Goal: Task Accomplishment & Management: Manage account settings

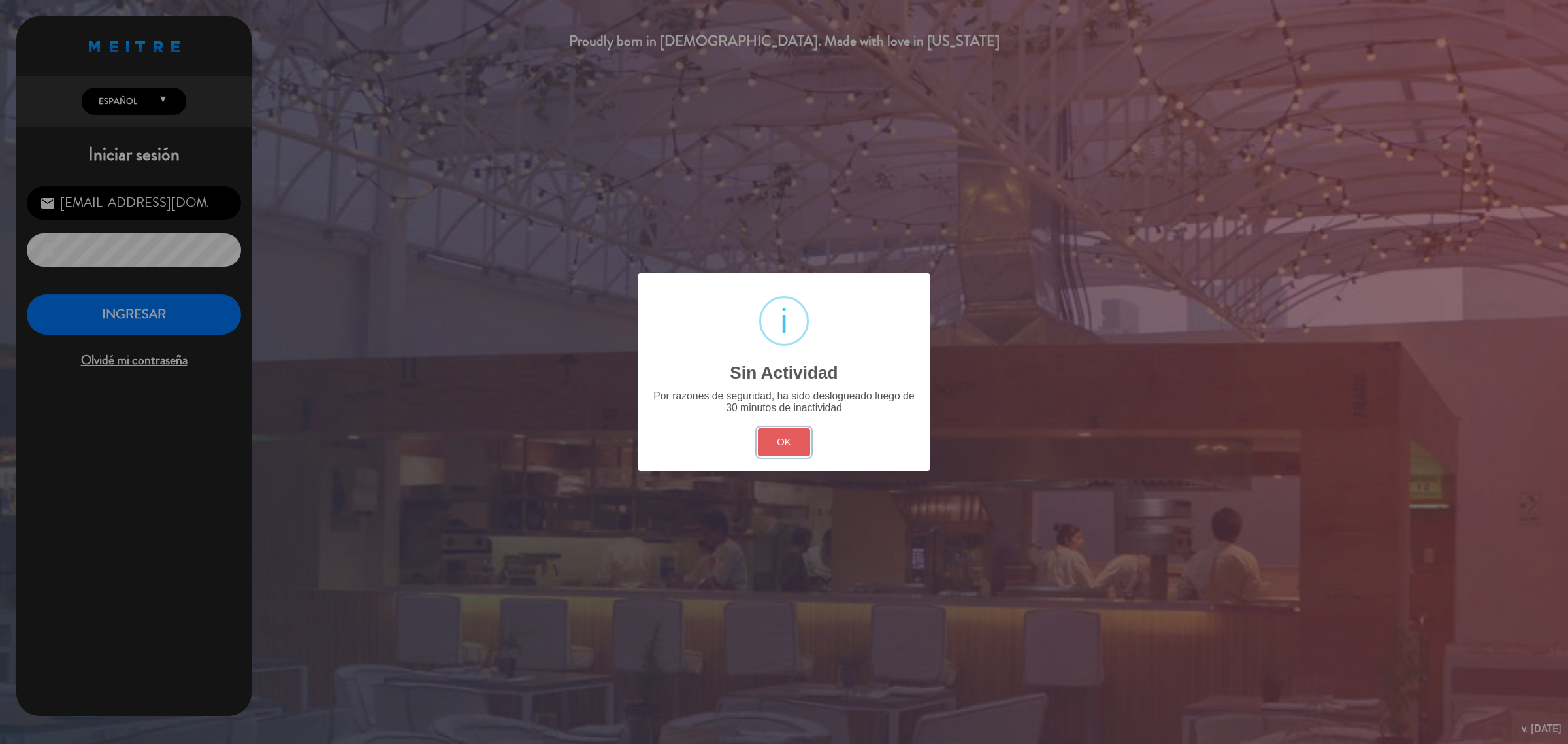
click at [791, 439] on button "OK" at bounding box center [785, 442] width 53 height 28
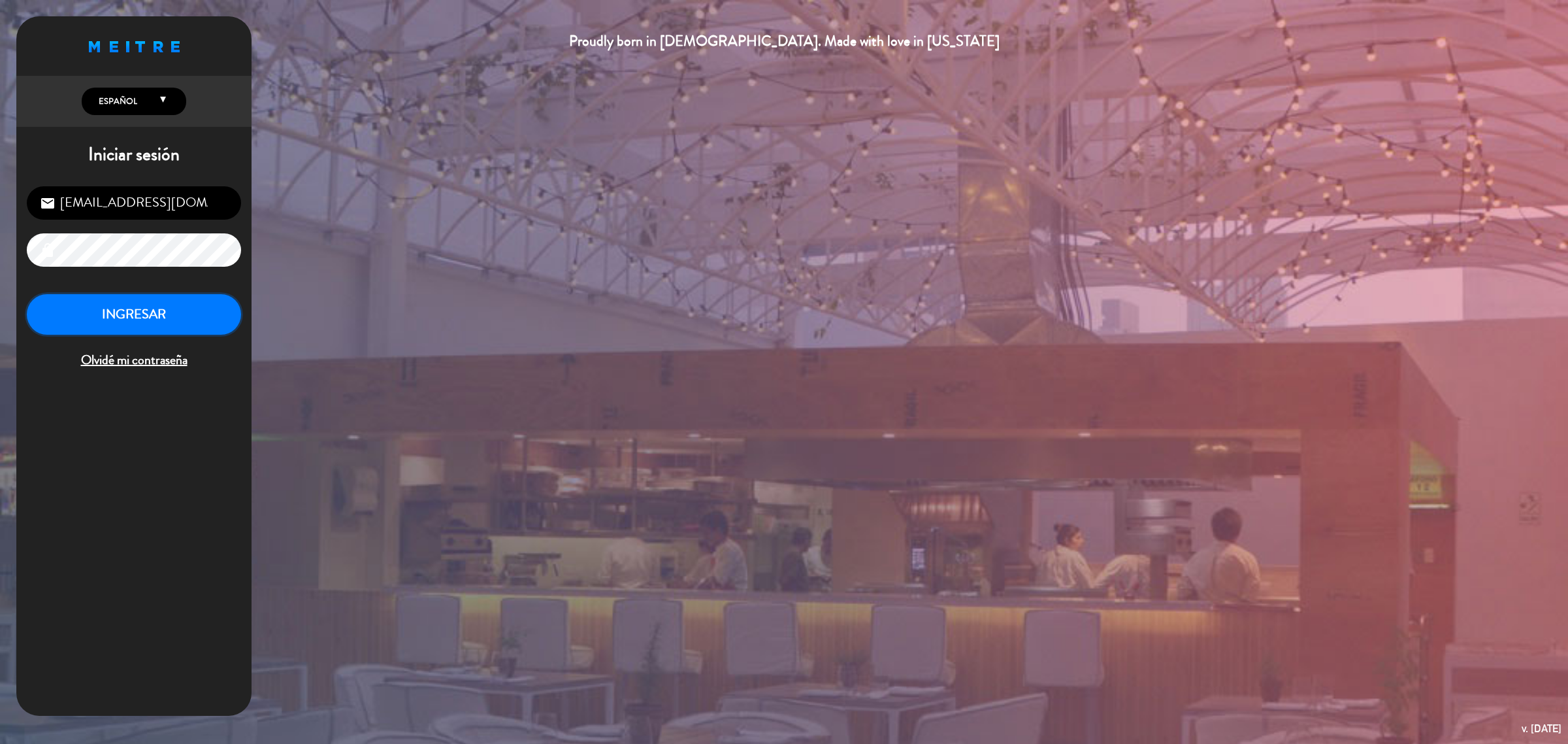
click at [164, 303] on button "INGRESAR" at bounding box center [134, 314] width 214 height 41
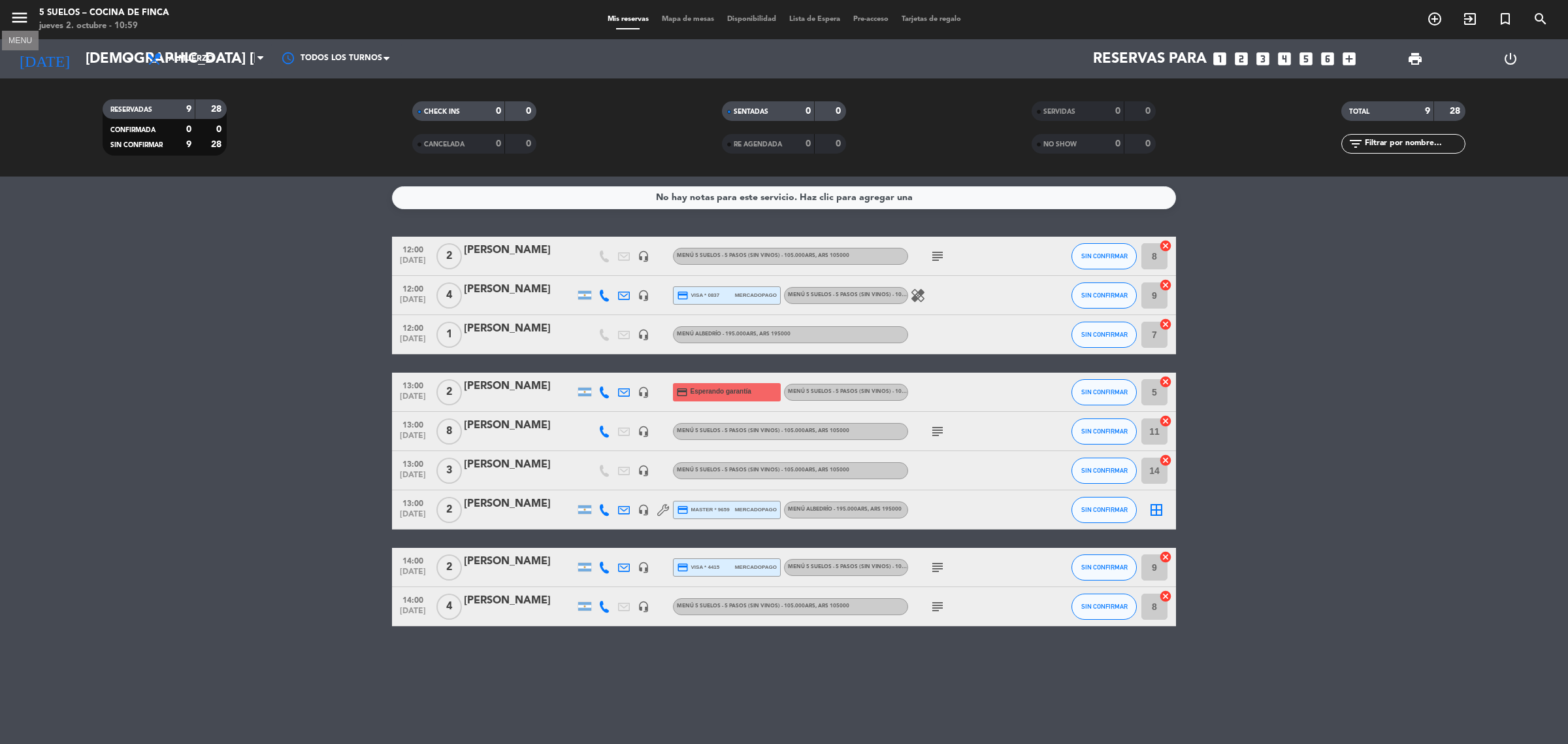
click at [21, 16] on icon "menu" at bounding box center [19, 18] width 20 height 20
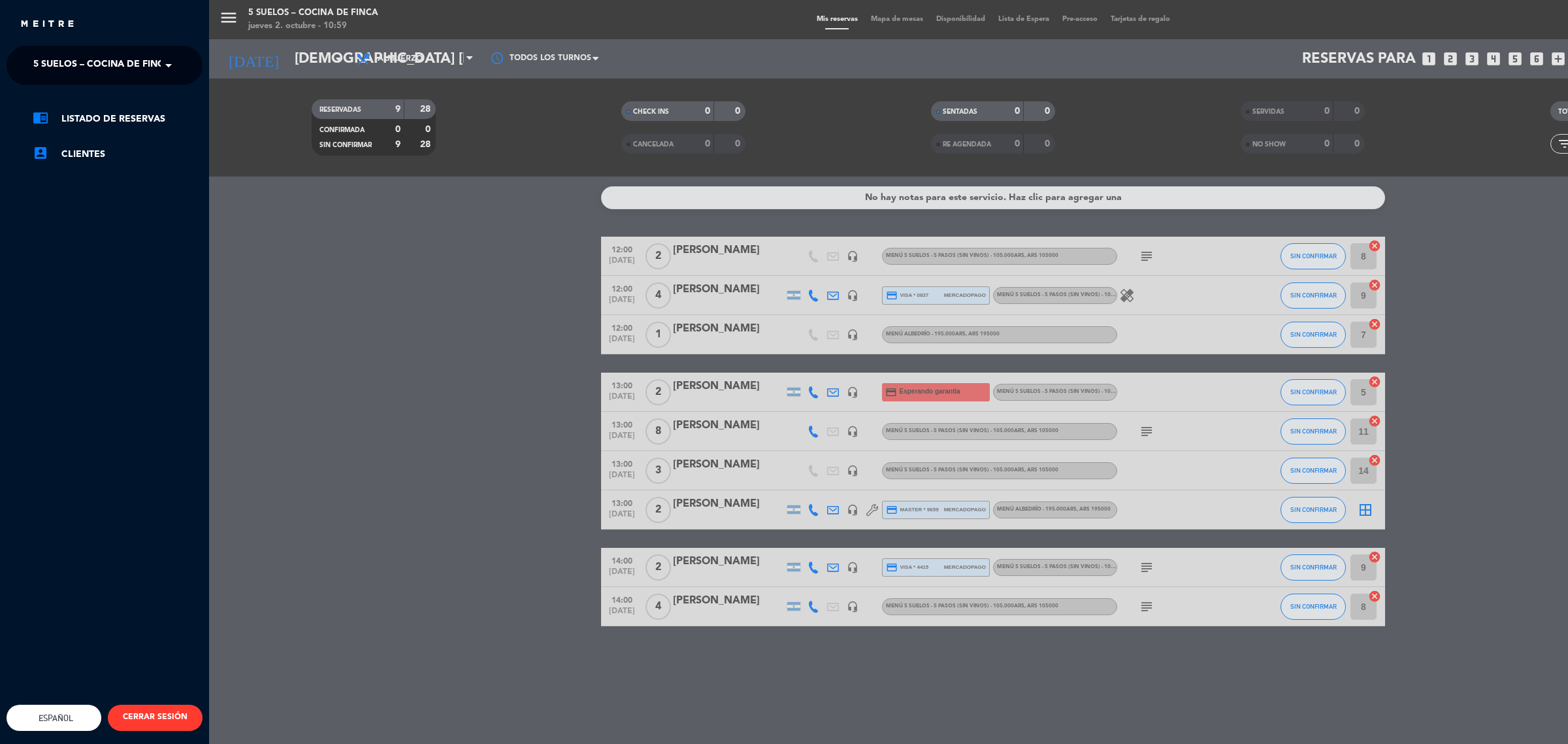
click at [115, 65] on span "5 SUELOS – COCINA DE FINCA" at bounding box center [102, 65] width 137 height 27
click at [124, 112] on div "FINCA VICTORIA – TURISMO" at bounding box center [105, 120] width 195 height 20
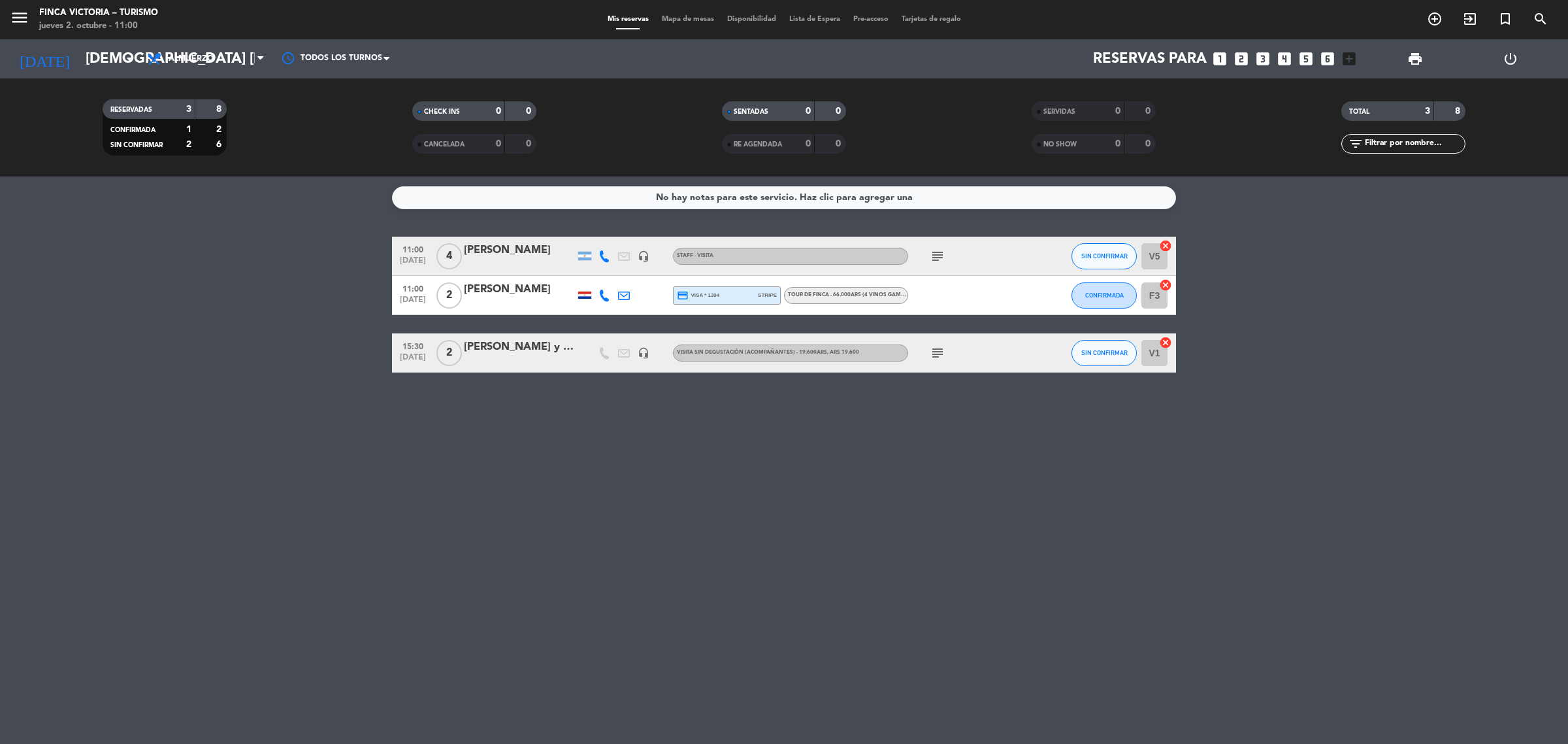
click at [518, 299] on div at bounding box center [519, 303] width 111 height 10
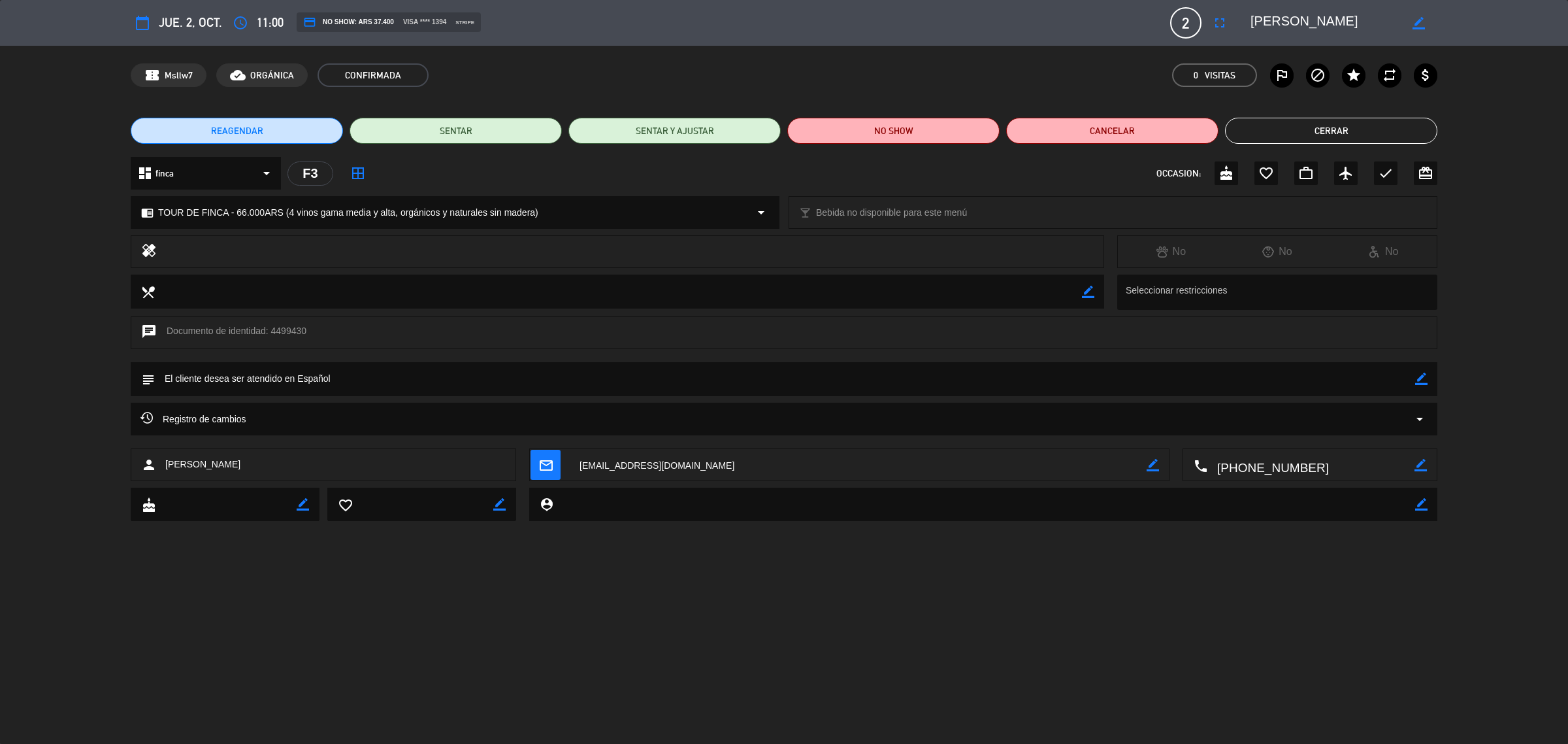
click at [1383, 125] on button "Cerrar" at bounding box center [1331, 131] width 212 height 26
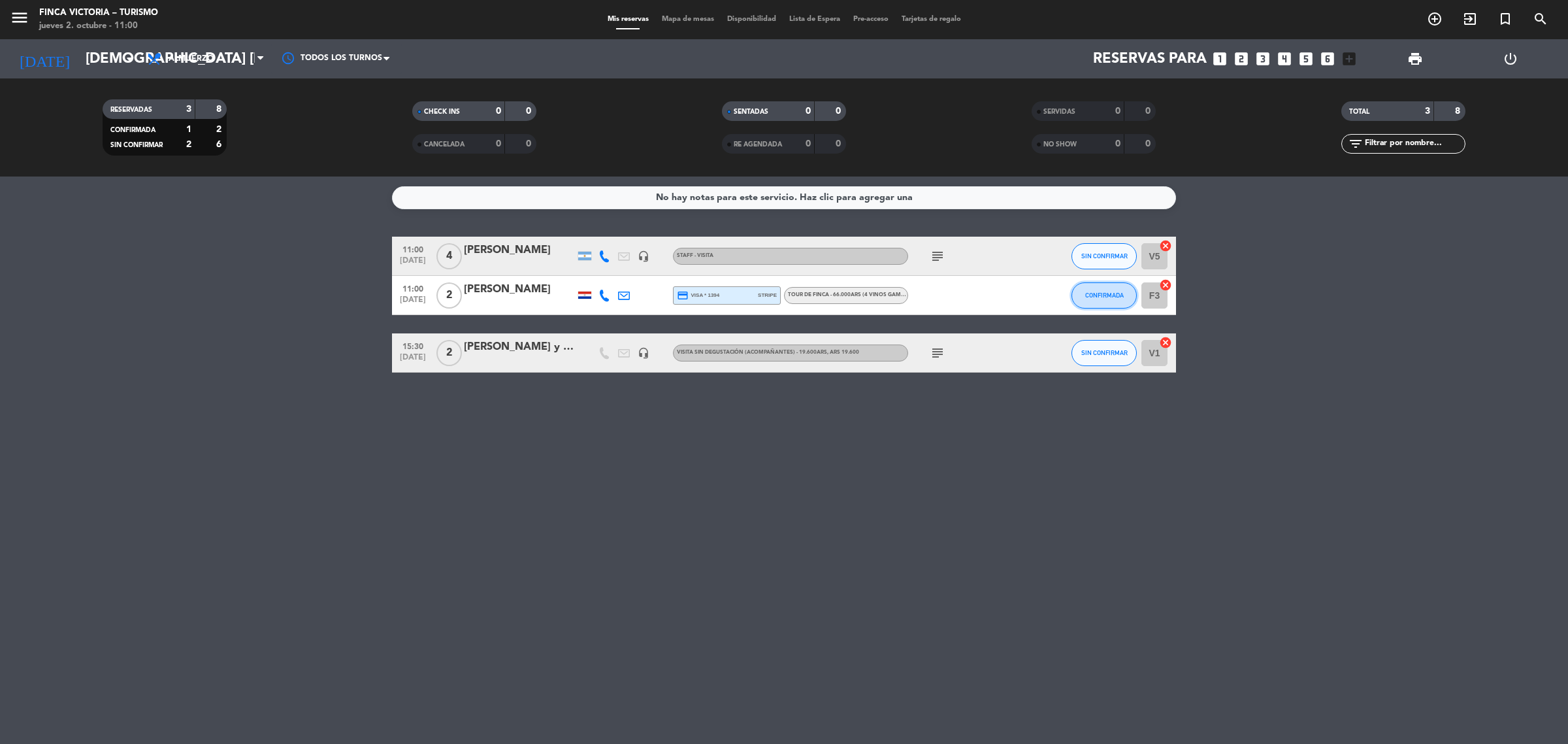
click at [1098, 285] on button "CONFIRMADA" at bounding box center [1104, 295] width 65 height 26
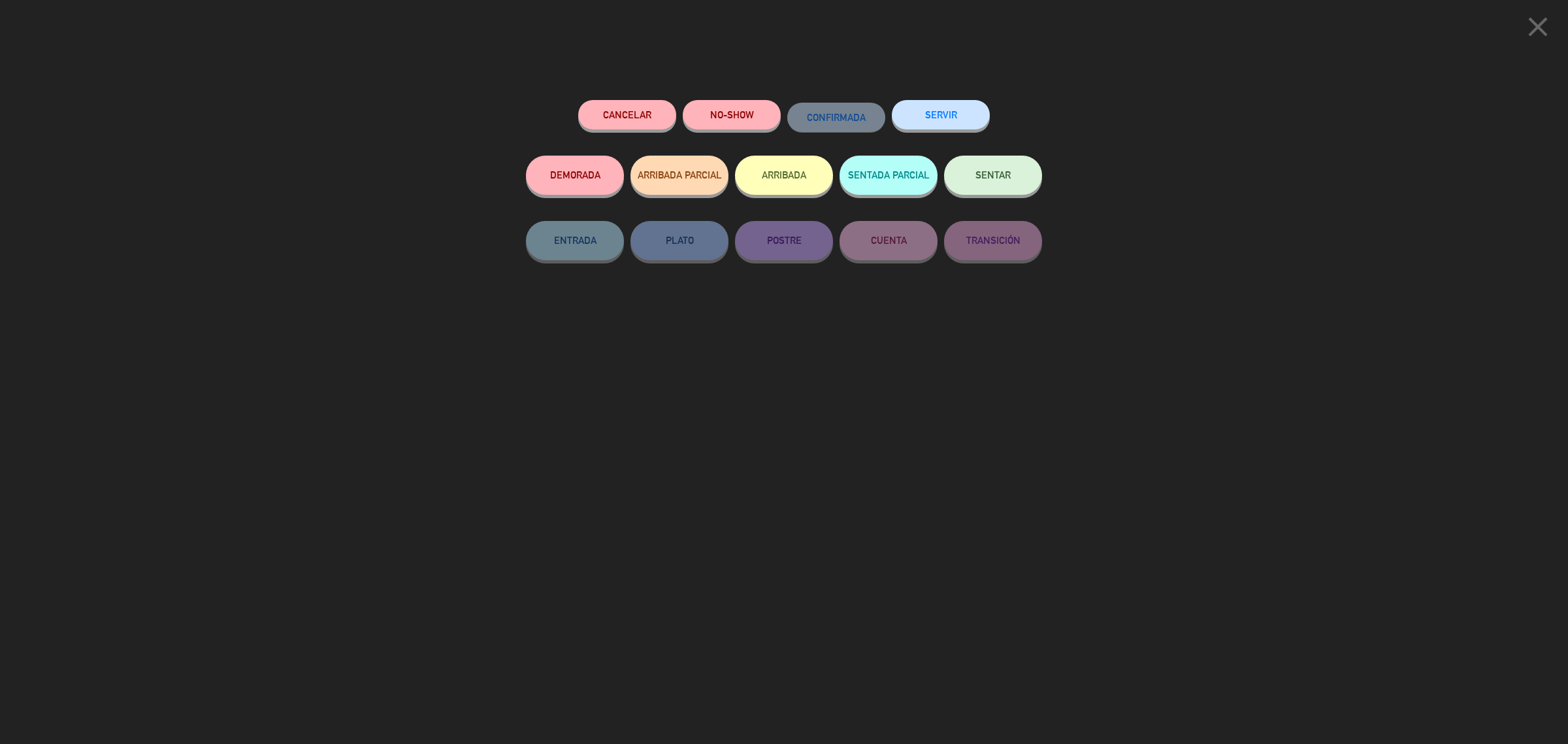
click at [804, 155] on div "ARRIBADA" at bounding box center [784, 188] width 98 height 65
click at [800, 172] on button "ARRIBADA" at bounding box center [784, 175] width 98 height 40
